Goal: Task Accomplishment & Management: Use online tool/utility

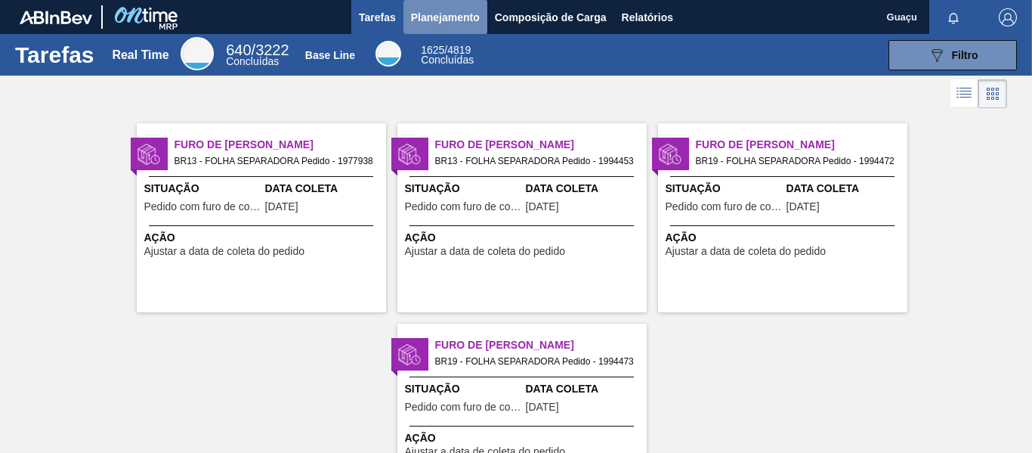
click at [440, 12] on span "Planejamento" at bounding box center [445, 17] width 69 height 18
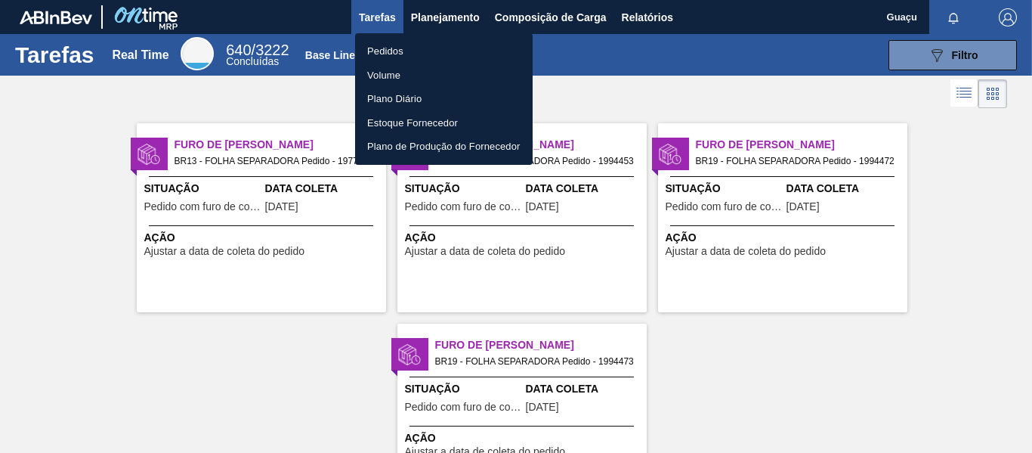
click at [422, 51] on li "Pedidos" at bounding box center [444, 51] width 178 height 24
